Goal: Find specific page/section: Find specific page/section

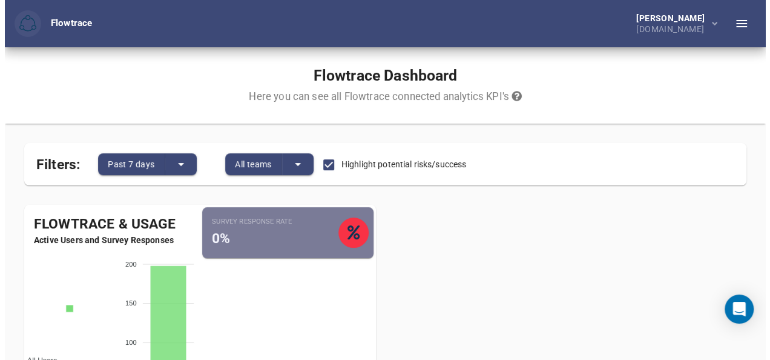
scroll to position [61, 0]
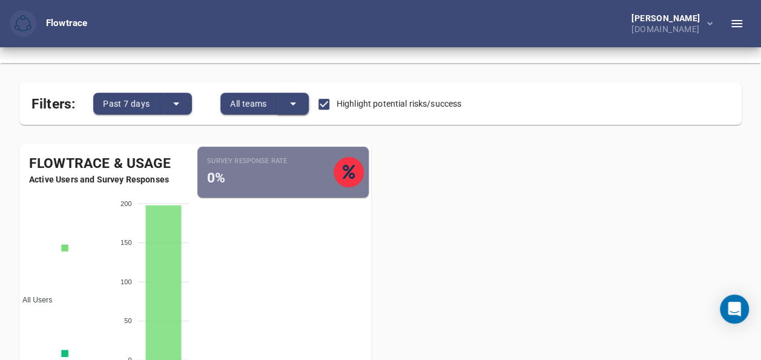
click at [295, 104] on icon "split button" at bounding box center [293, 103] width 15 height 15
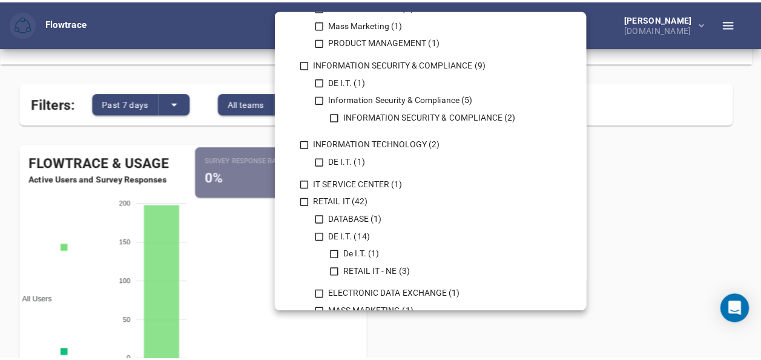
scroll to position [666, 0]
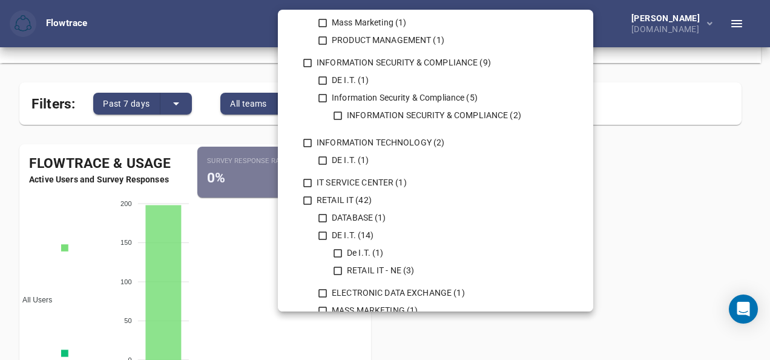
click at [718, 187] on div at bounding box center [385, 180] width 770 height 360
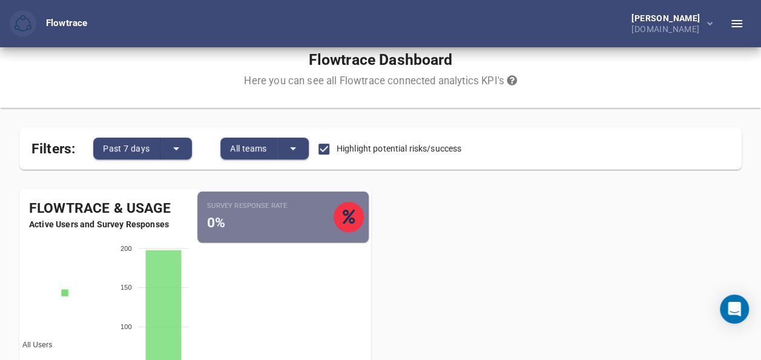
scroll to position [0, 0]
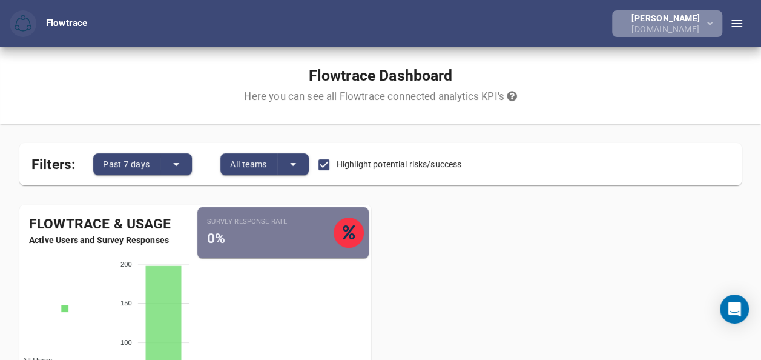
click at [711, 22] on icon "button" at bounding box center [709, 24] width 5 height 4
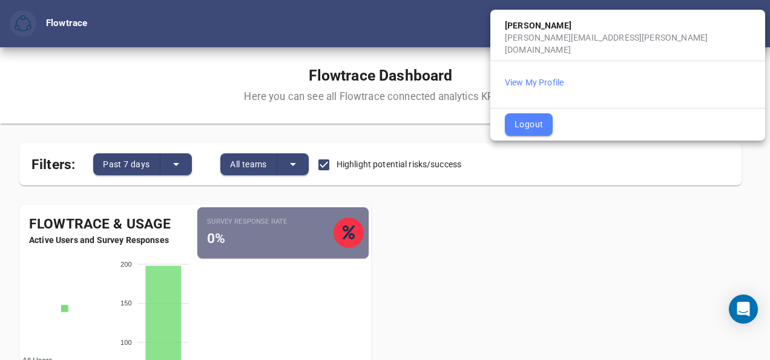
click at [414, 27] on div at bounding box center [385, 180] width 770 height 360
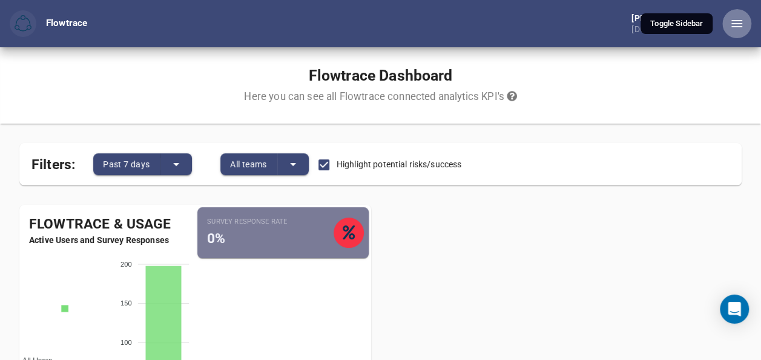
click at [740, 26] on icon "button" at bounding box center [736, 23] width 15 height 15
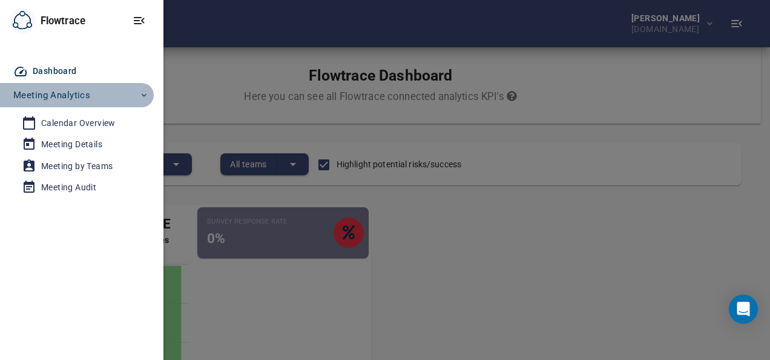
click at [148, 96] on icon "button" at bounding box center [144, 95] width 10 height 10
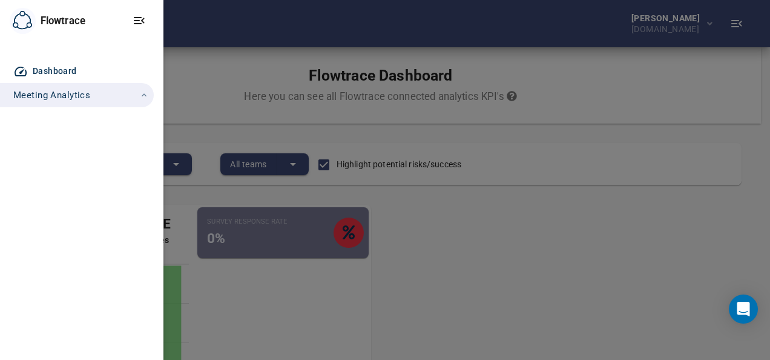
click at [147, 96] on icon "button" at bounding box center [144, 95] width 10 height 10
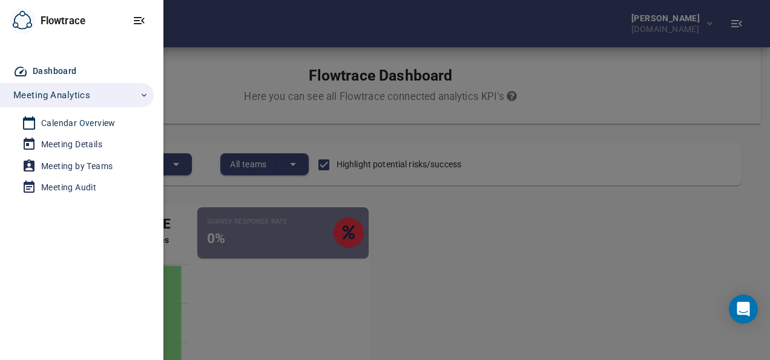
click at [96, 120] on div "Calendar Overview" at bounding box center [78, 123] width 74 height 15
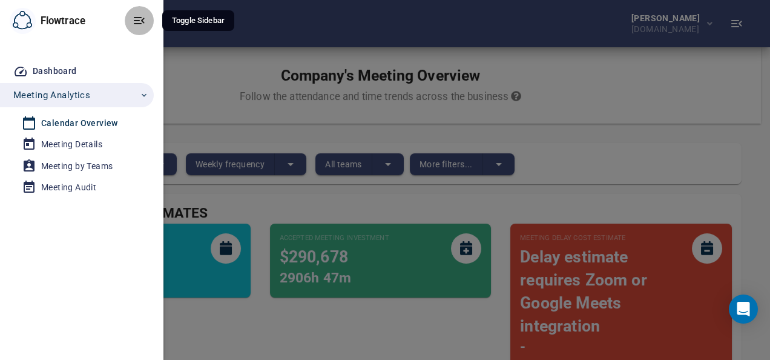
click at [141, 19] on icon "button" at bounding box center [139, 20] width 15 height 15
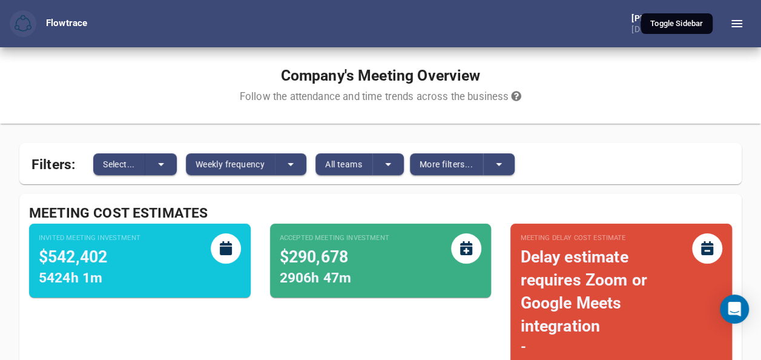
click at [732, 25] on icon "button" at bounding box center [736, 23] width 15 height 15
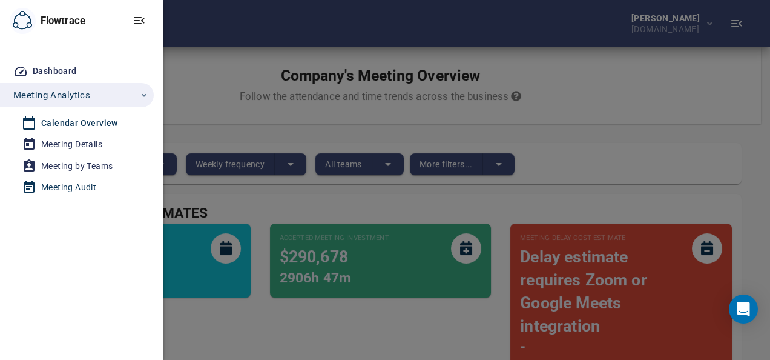
click at [53, 188] on div "Meeting Audit" at bounding box center [68, 187] width 55 height 15
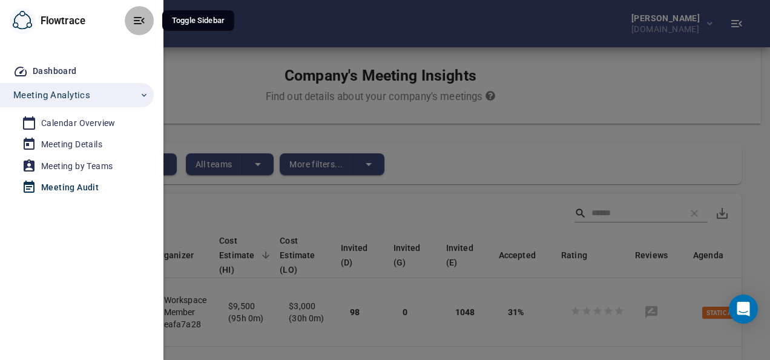
click at [139, 21] on icon "button" at bounding box center [139, 20] width 15 height 15
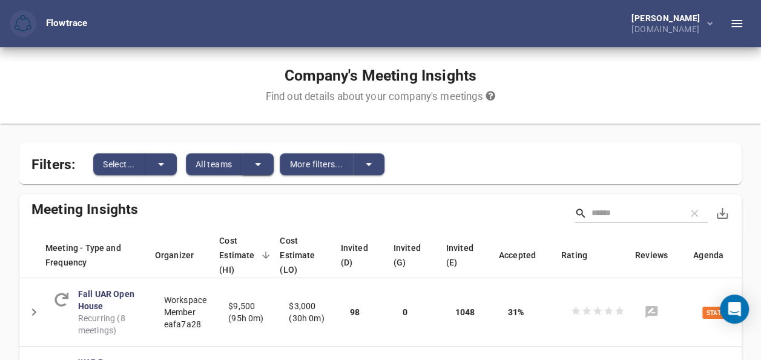
click at [257, 163] on icon "split button" at bounding box center [258, 164] width 15 height 15
